Goal: Navigation & Orientation: Understand site structure

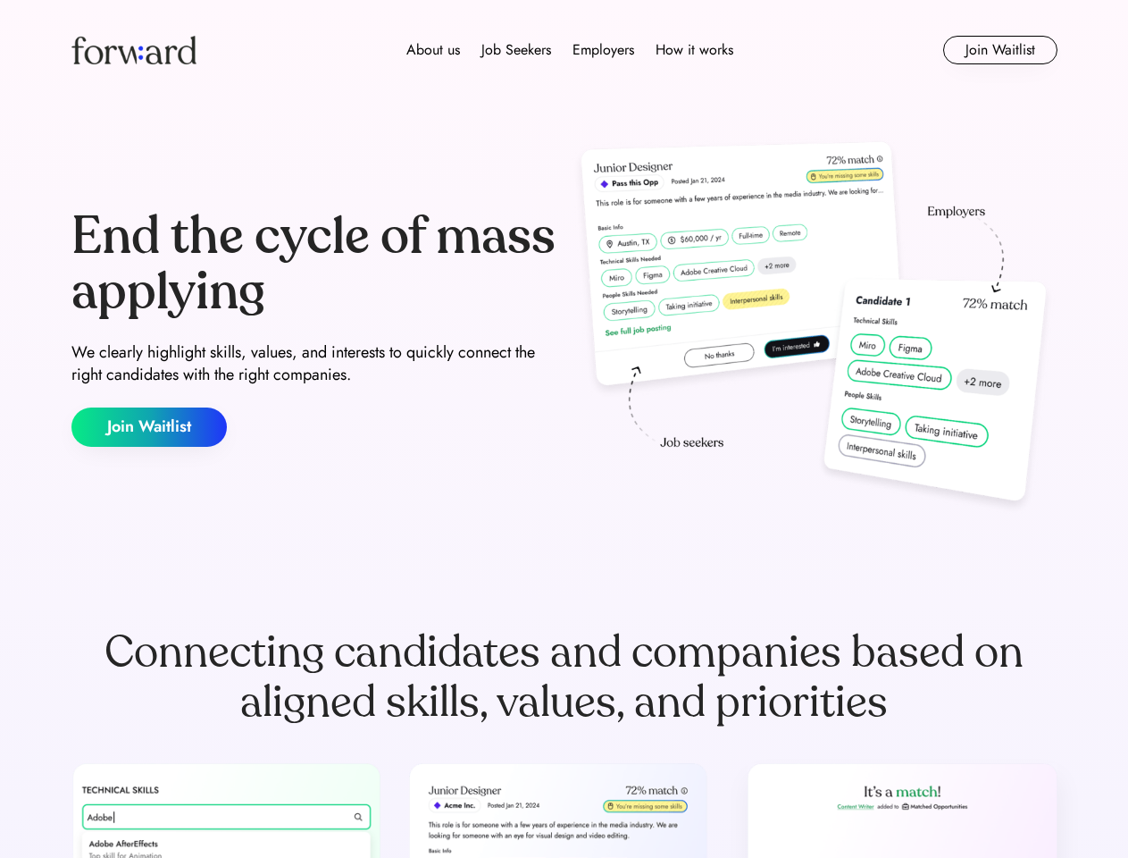
click at [564, 429] on div "End the cycle of mass applying We clearly highlight skills, values, and interes…" at bounding box center [564, 328] width 986 height 384
click at [565, 50] on div "About us Job Seekers Employers How it works" at bounding box center [570, 49] width 704 height 21
click at [134, 50] on img at bounding box center [133, 50] width 125 height 29
click at [570, 50] on div "About us Job Seekers Employers How it works" at bounding box center [570, 49] width 704 height 21
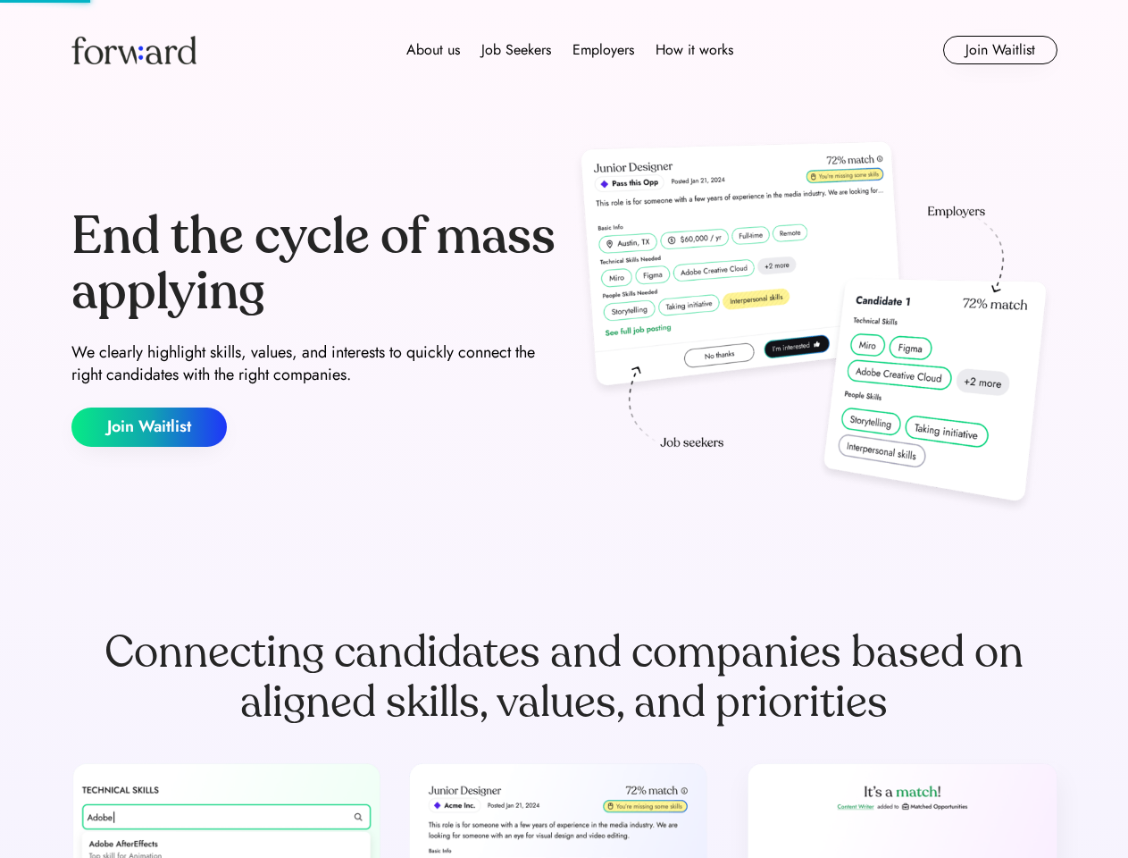
click at [433, 50] on div "About us" at bounding box center [433, 49] width 54 height 21
click at [516, 50] on div "Job Seekers" at bounding box center [517, 49] width 70 height 21
click at [603, 50] on div "Employers" at bounding box center [604, 49] width 62 height 21
click at [693, 50] on div "How it works" at bounding box center [695, 49] width 78 height 21
click at [1000, 50] on button "Join Waitlist" at bounding box center [1000, 50] width 114 height 29
